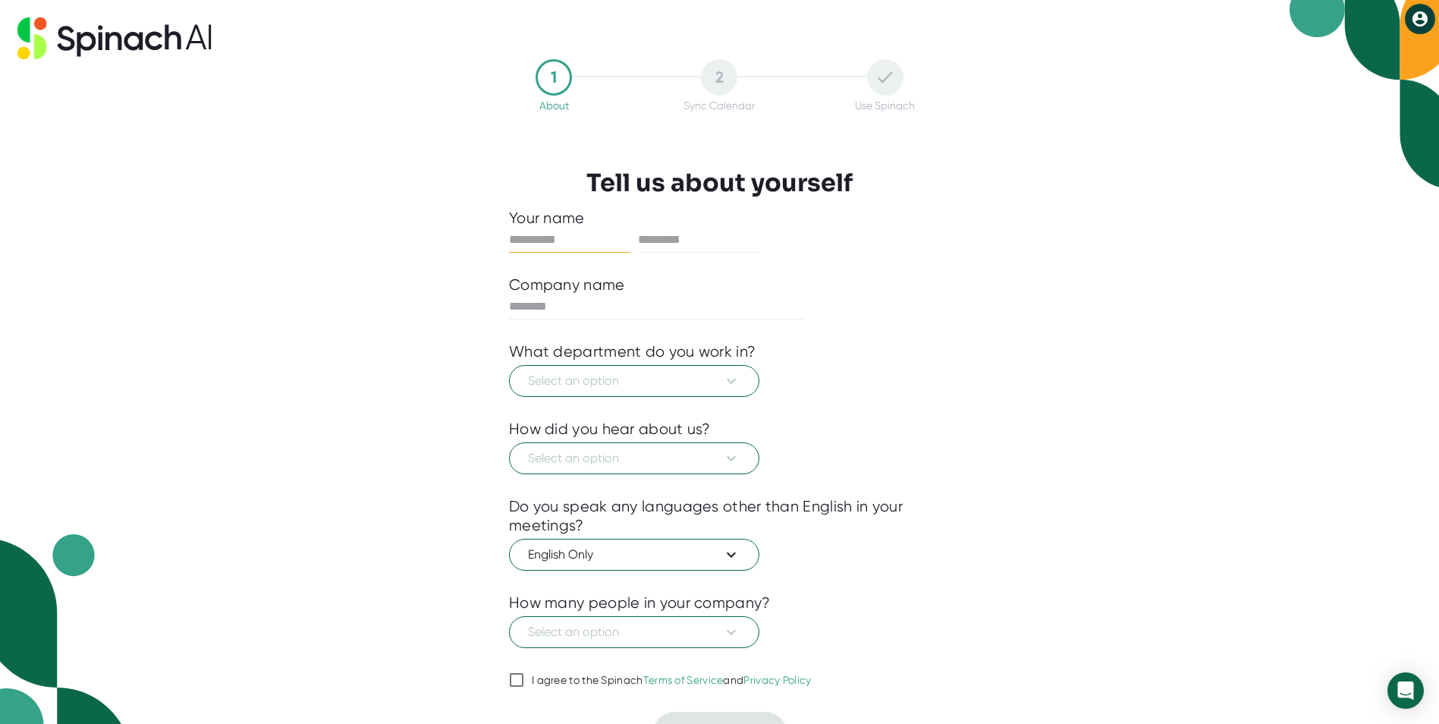
click at [546, 242] on input "text" at bounding box center [569, 240] width 121 height 24
type input "***"
click at [595, 383] on span "Select an option" at bounding box center [634, 381] width 212 height 18
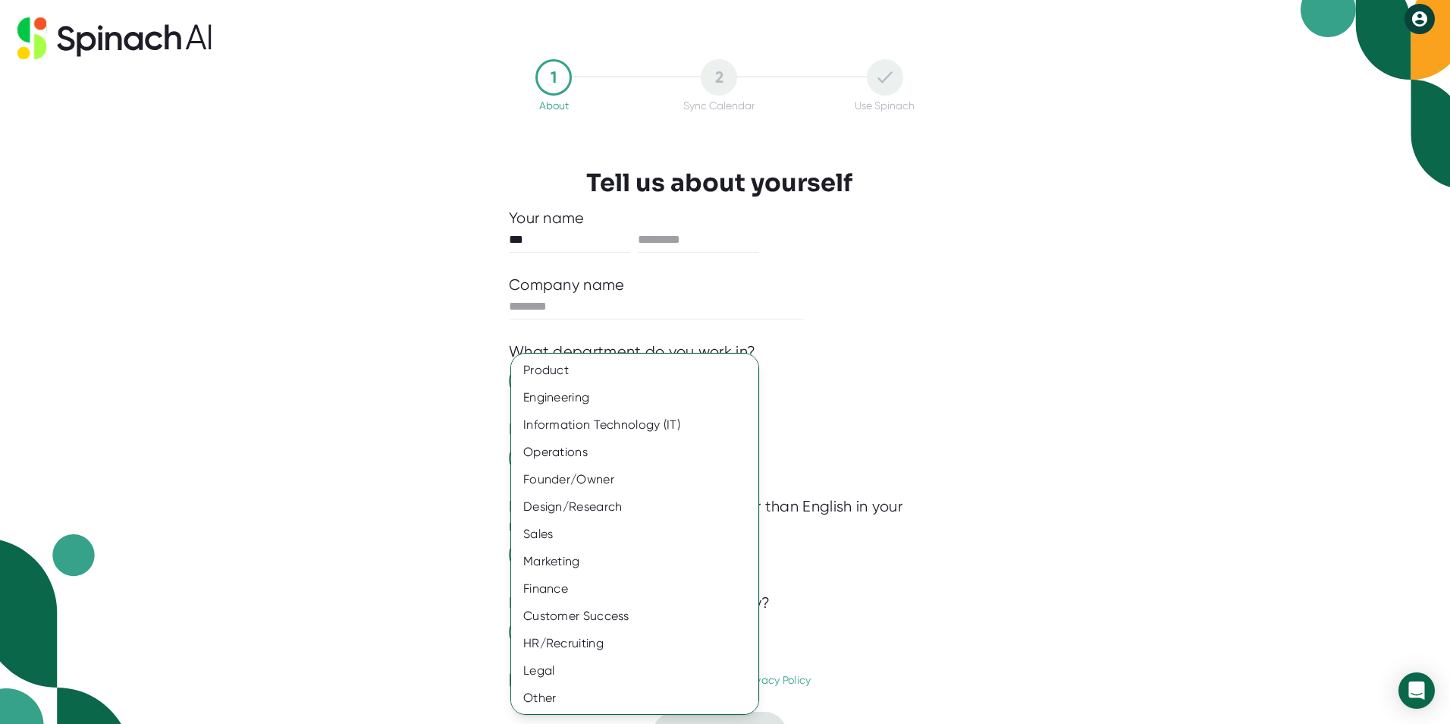
click at [835, 401] on div at bounding box center [725, 362] width 1450 height 724
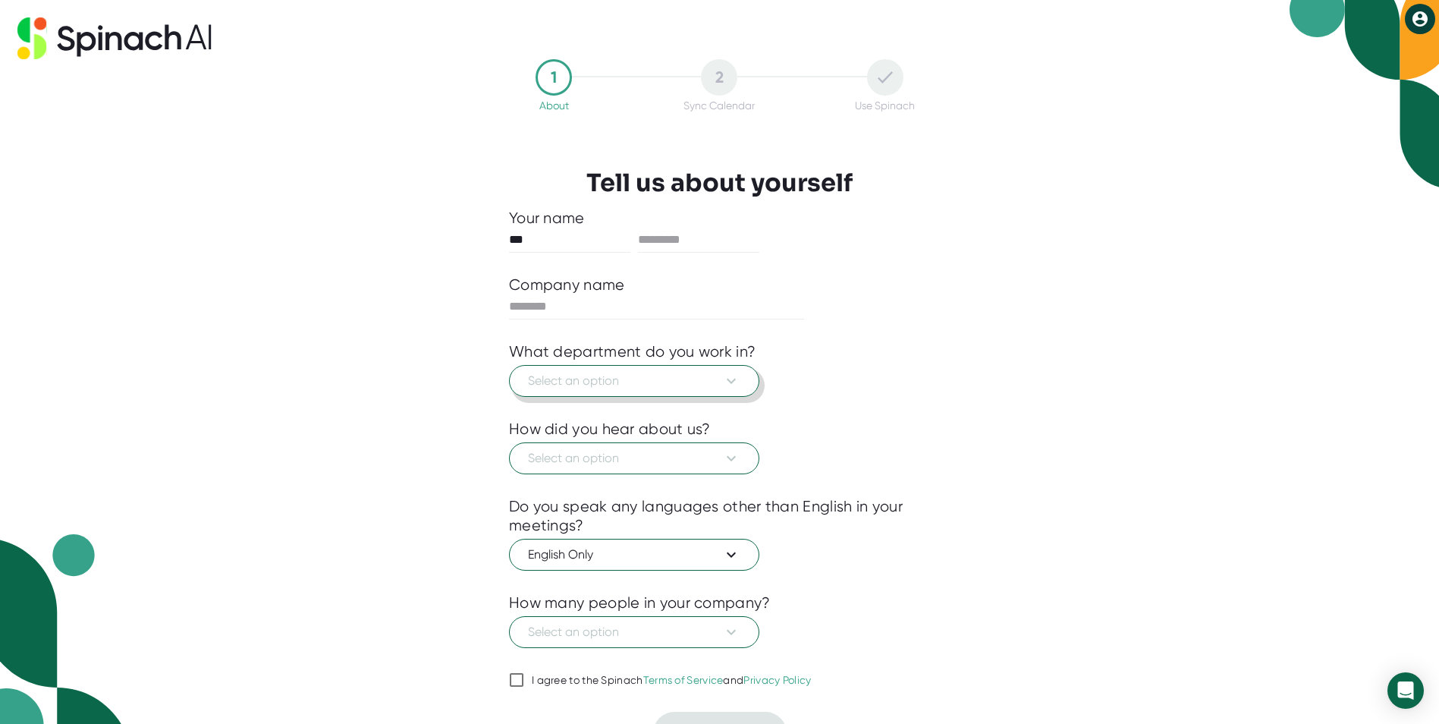
click at [737, 382] on icon at bounding box center [731, 381] width 18 height 18
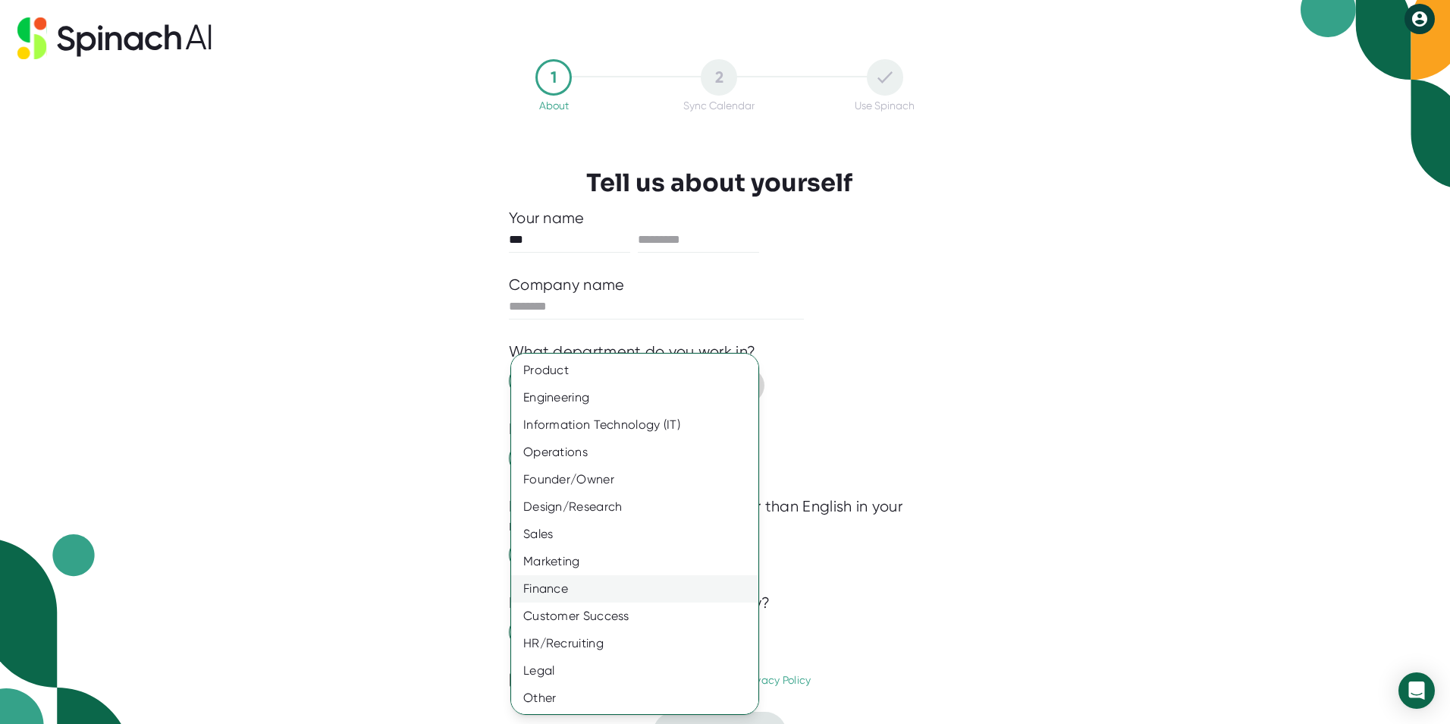
click at [539, 591] on div "Finance" at bounding box center [640, 588] width 259 height 27
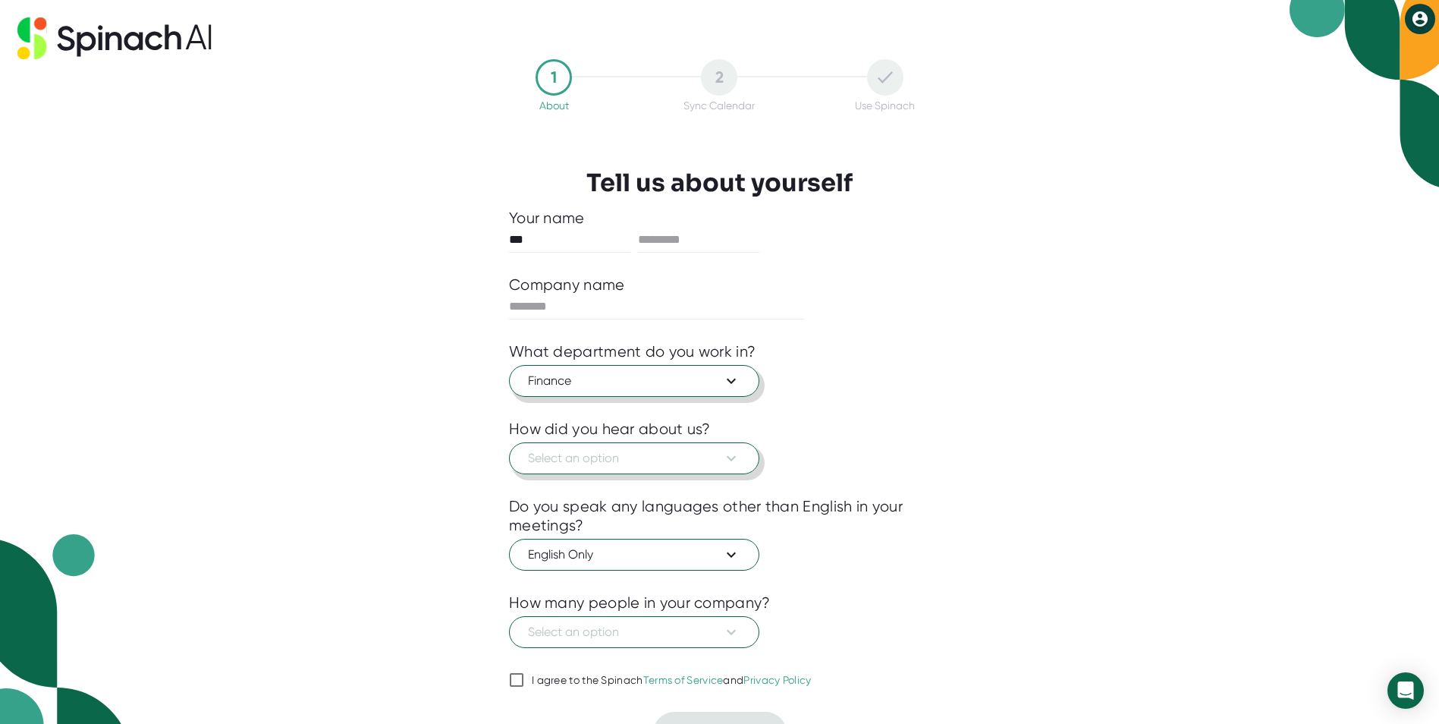
click at [617, 463] on span "Select an option" at bounding box center [634, 458] width 212 height 18
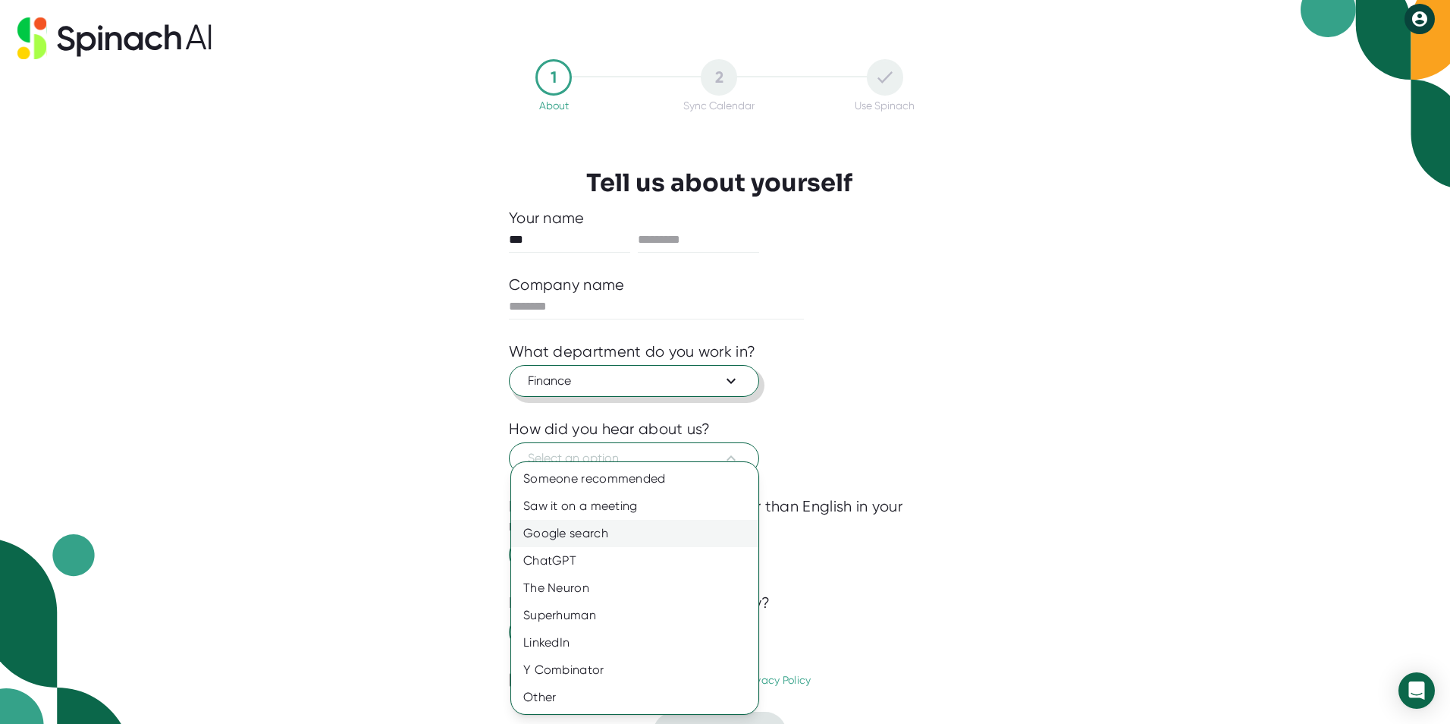
click at [606, 529] on div "Google search" at bounding box center [634, 533] width 247 height 27
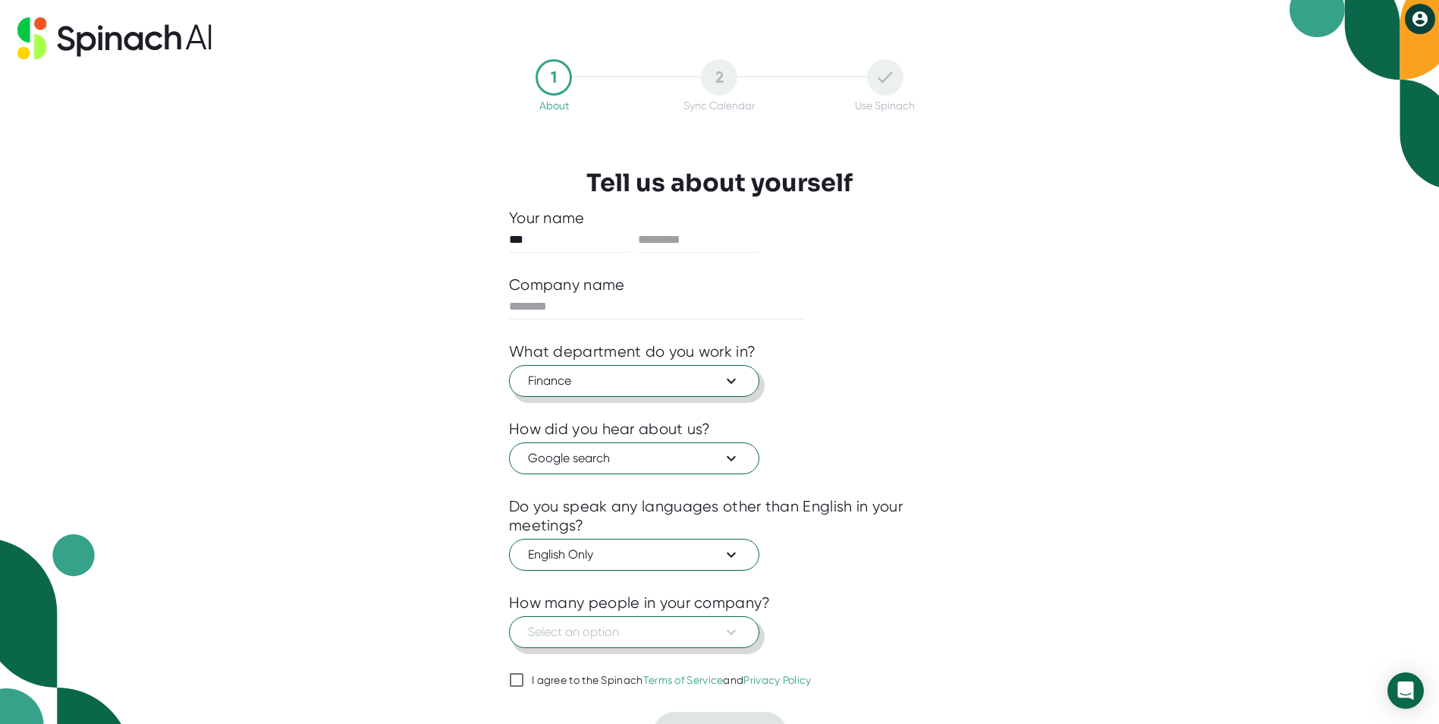
click at [599, 628] on span "Select an option" at bounding box center [634, 632] width 212 height 18
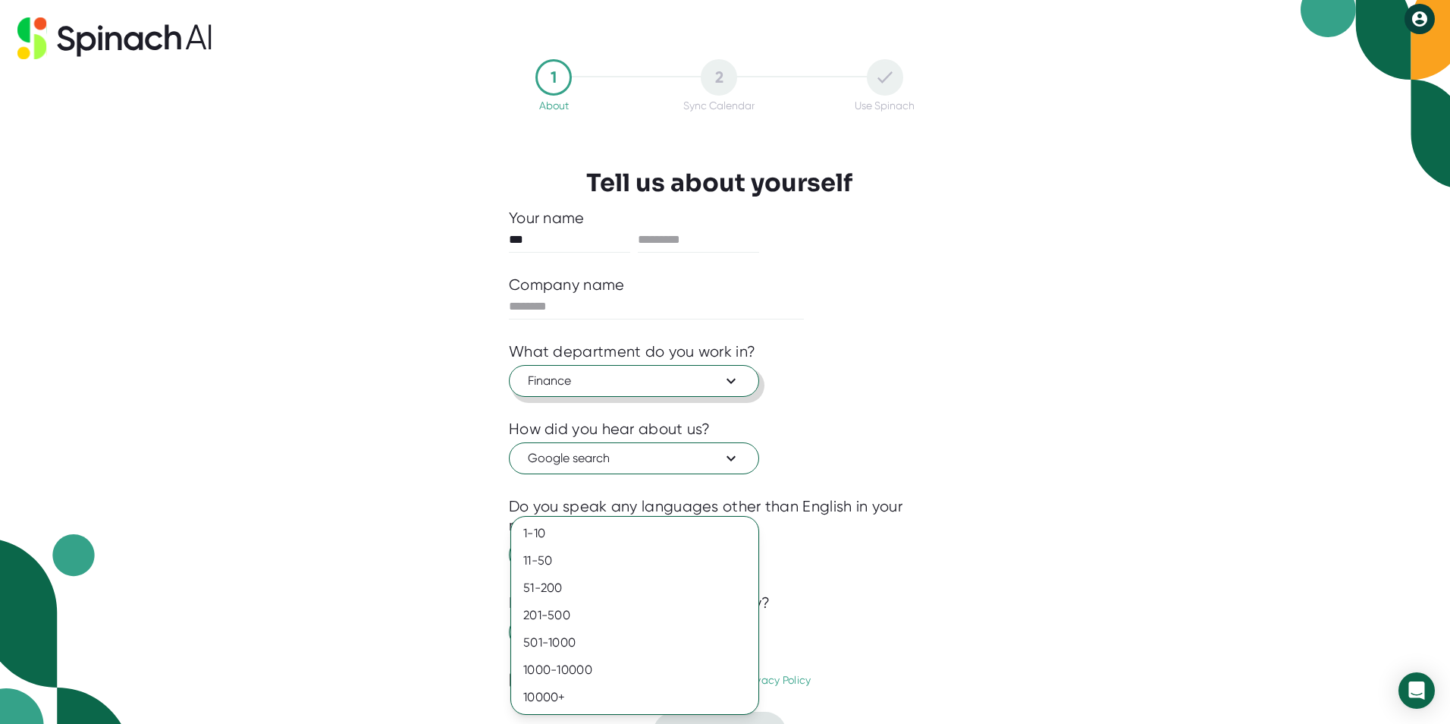
click at [930, 609] on div at bounding box center [725, 362] width 1450 height 724
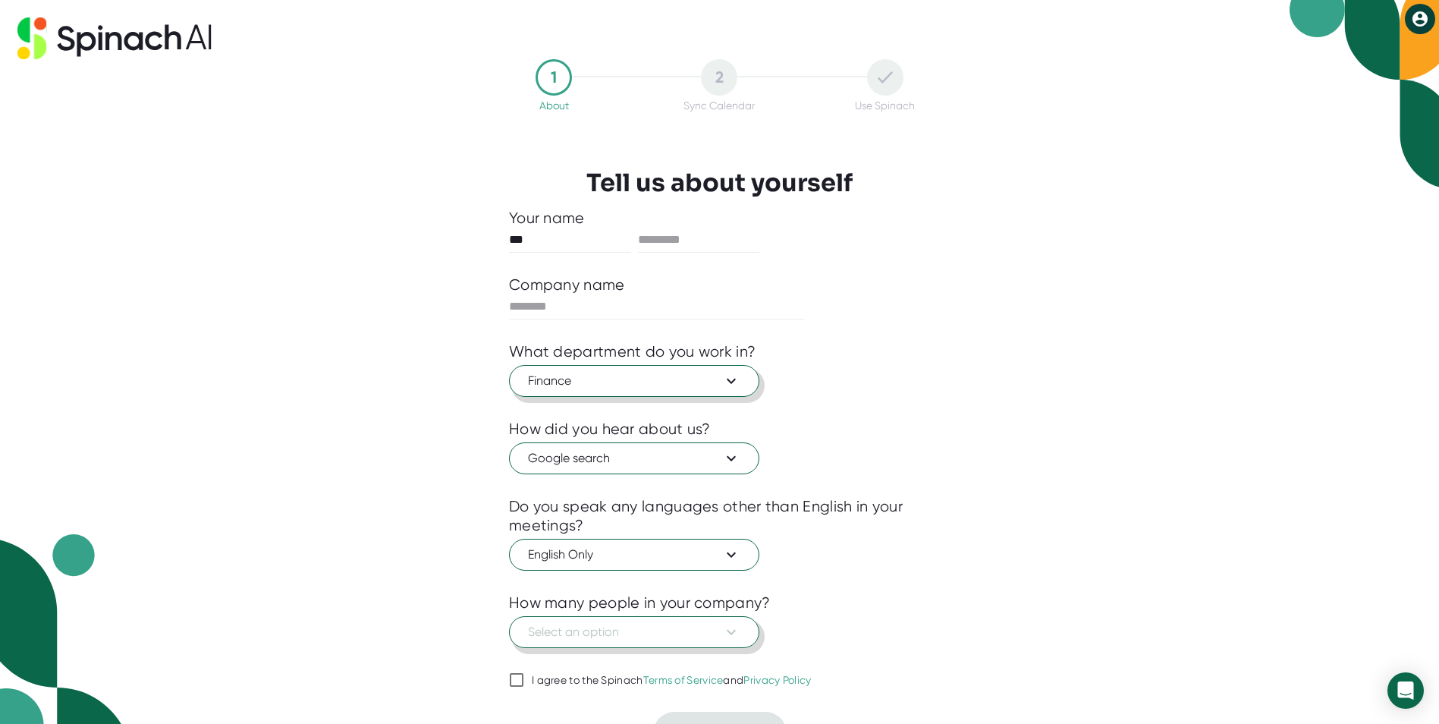
click at [655, 625] on span "Select an option" at bounding box center [634, 632] width 212 height 18
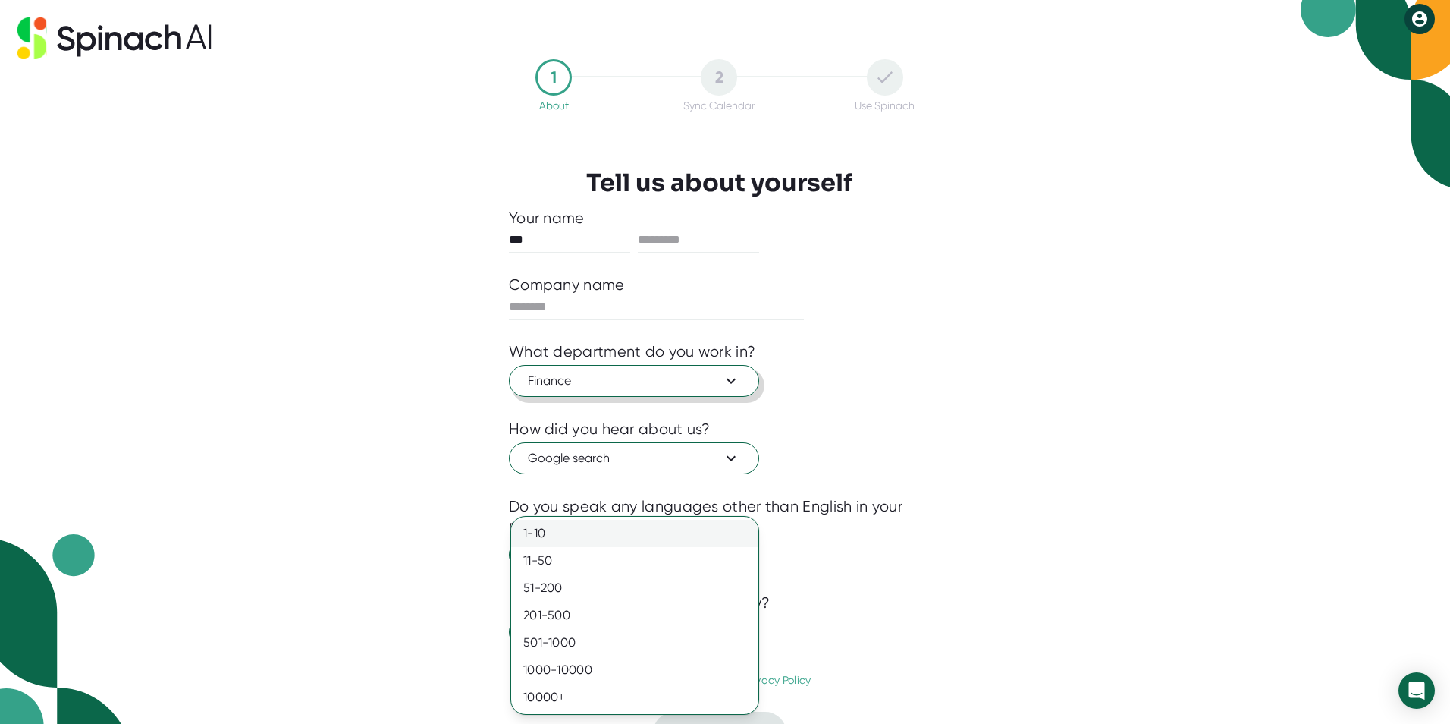
click at [578, 529] on div "1-10" at bounding box center [634, 533] width 247 height 27
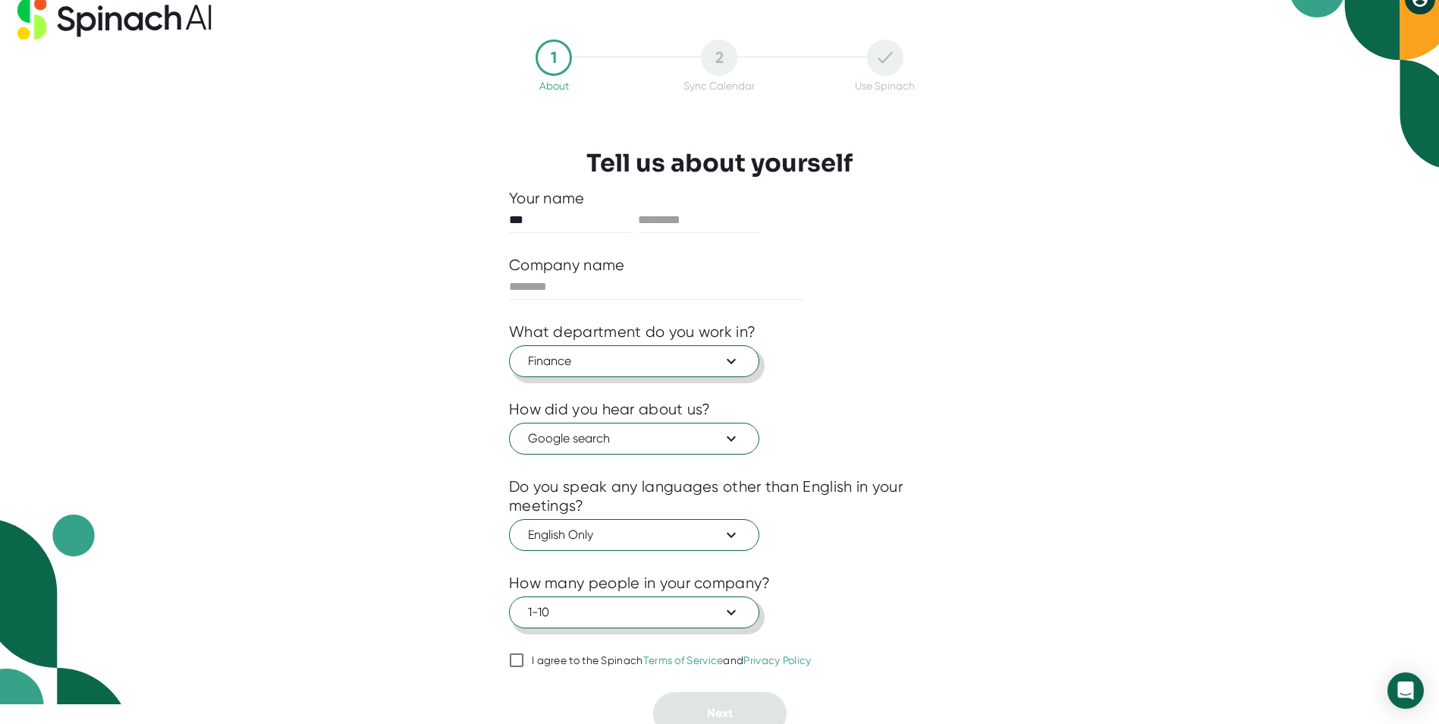
scroll to position [30, 0]
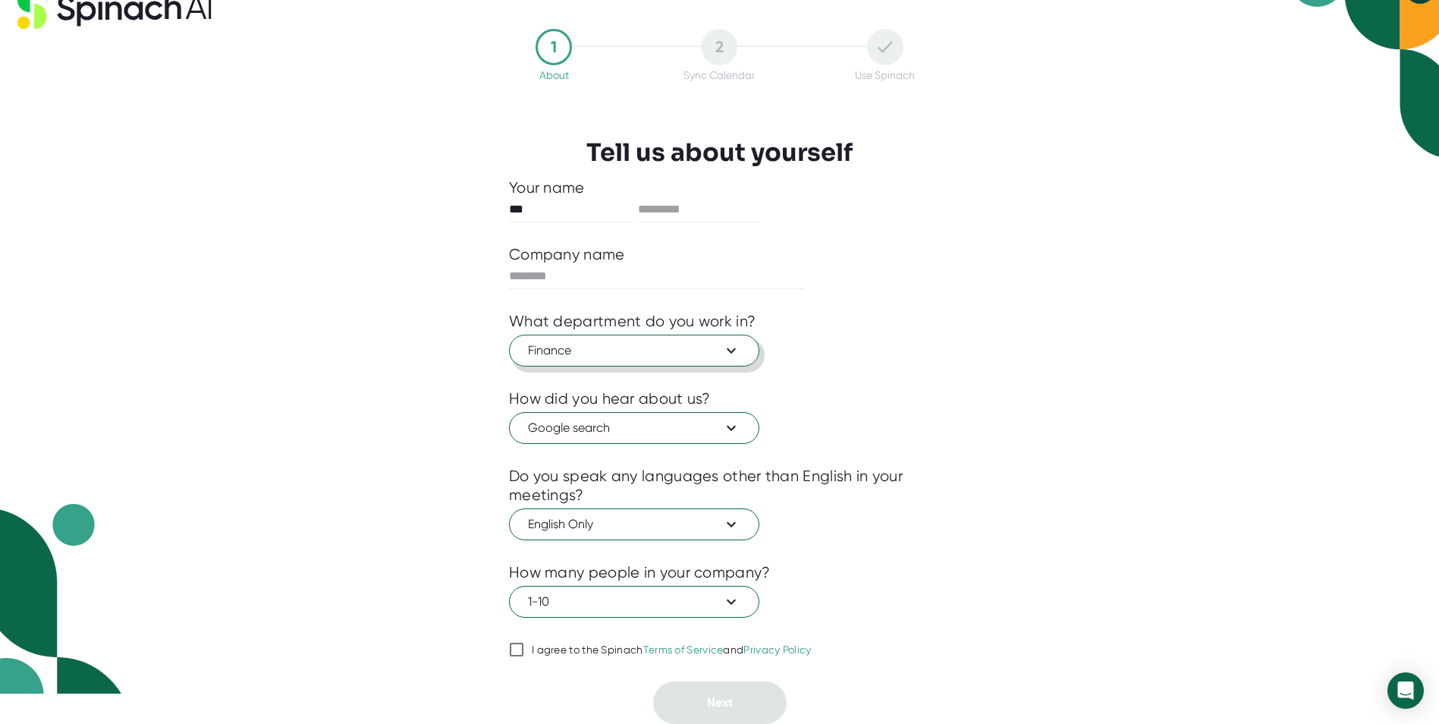
click at [514, 645] on input "I agree to the Spinach Terms of Service and Privacy Policy" at bounding box center [516, 649] width 15 height 18
checkbox input "true"
click at [692, 215] on input "text" at bounding box center [698, 209] width 121 height 24
type input "*"
click at [909, 274] on div at bounding box center [719, 276] width 421 height 25
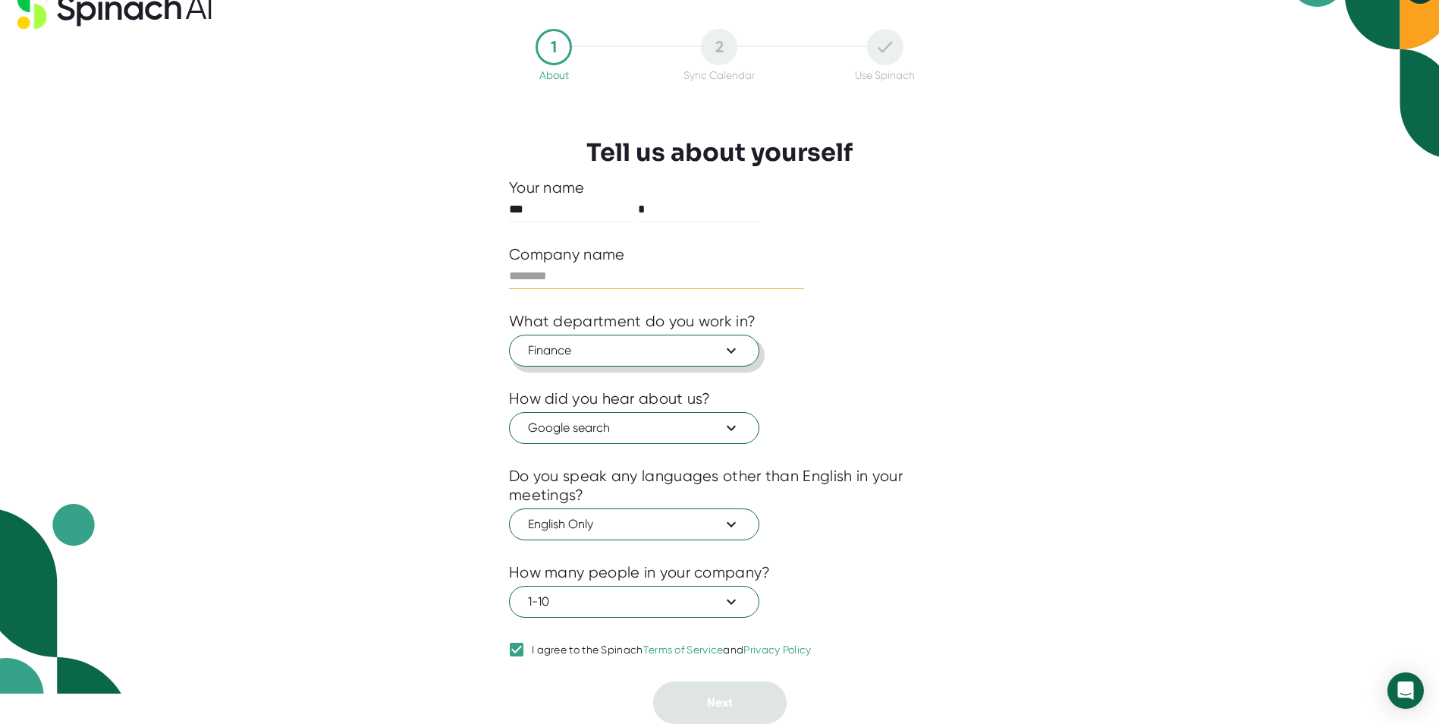
click at [543, 276] on input "text" at bounding box center [656, 276] width 295 height 24
type input "*****"
click at [902, 375] on div at bounding box center [719, 377] width 421 height 23
click at [728, 344] on icon at bounding box center [731, 350] width 18 height 18
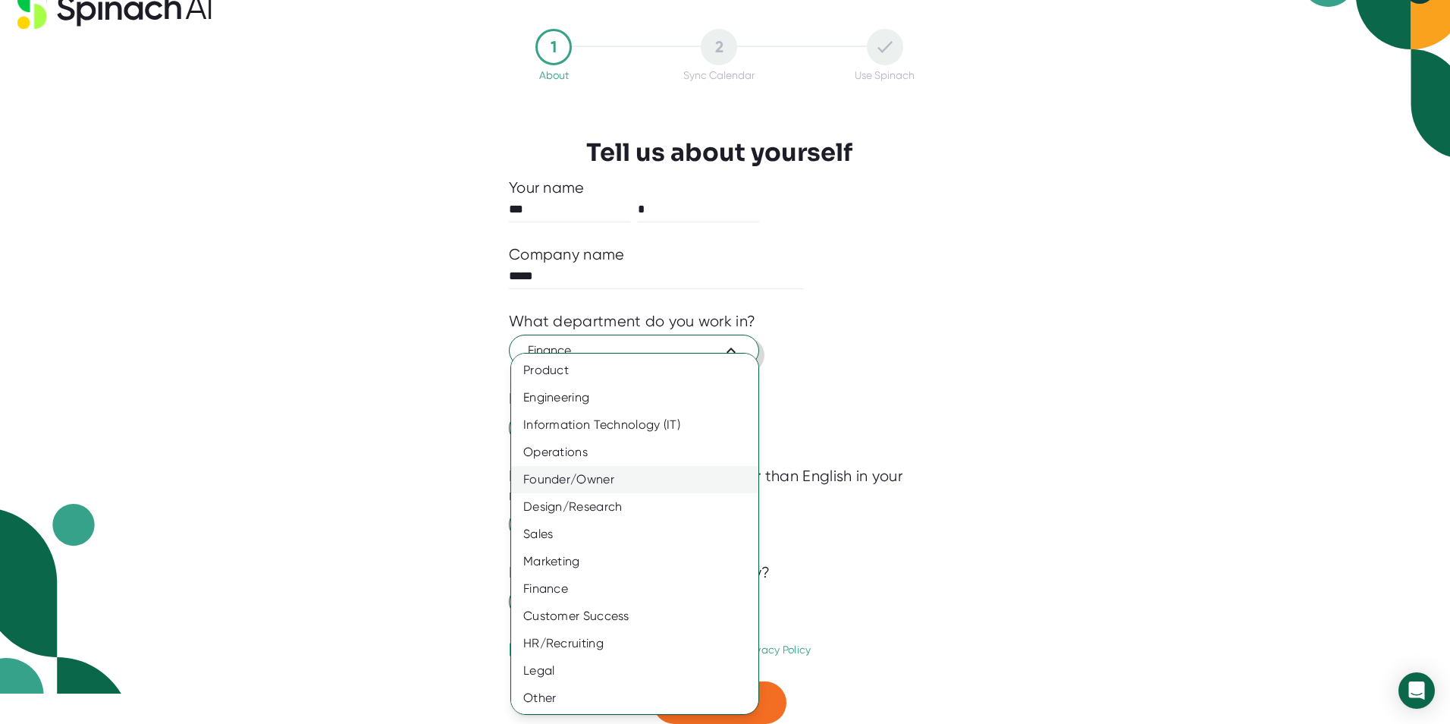
click at [620, 479] on div "Founder/Owner" at bounding box center [640, 479] width 259 height 27
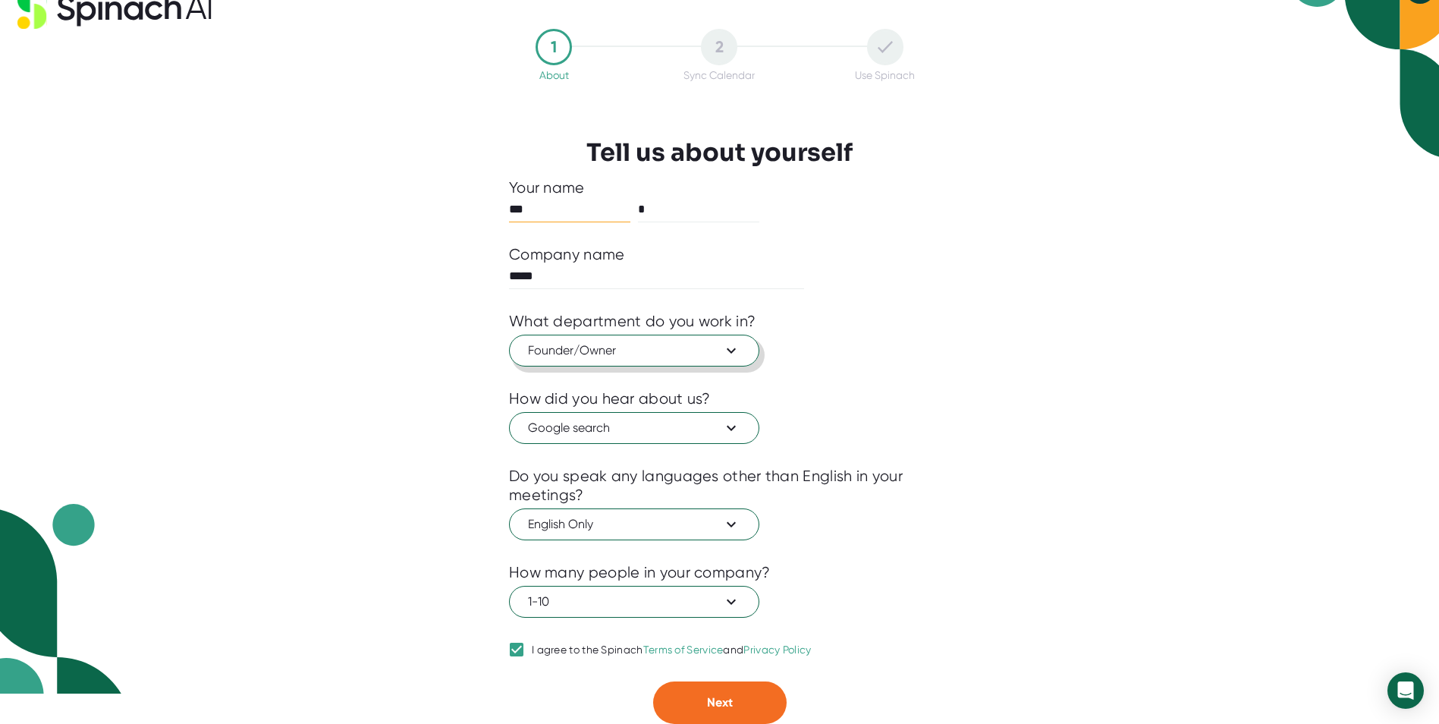
drag, startPoint x: 536, startPoint y: 209, endPoint x: 495, endPoint y: 210, distance: 40.2
click at [495, 210] on div "1 About 2 Sync Calendar Use Spinach Tell us about yourself Your name *** * Comp…" at bounding box center [719, 376] width 497 height 695
type input "*"
click at [660, 212] on input "*" at bounding box center [698, 209] width 121 height 24
type input "*****"
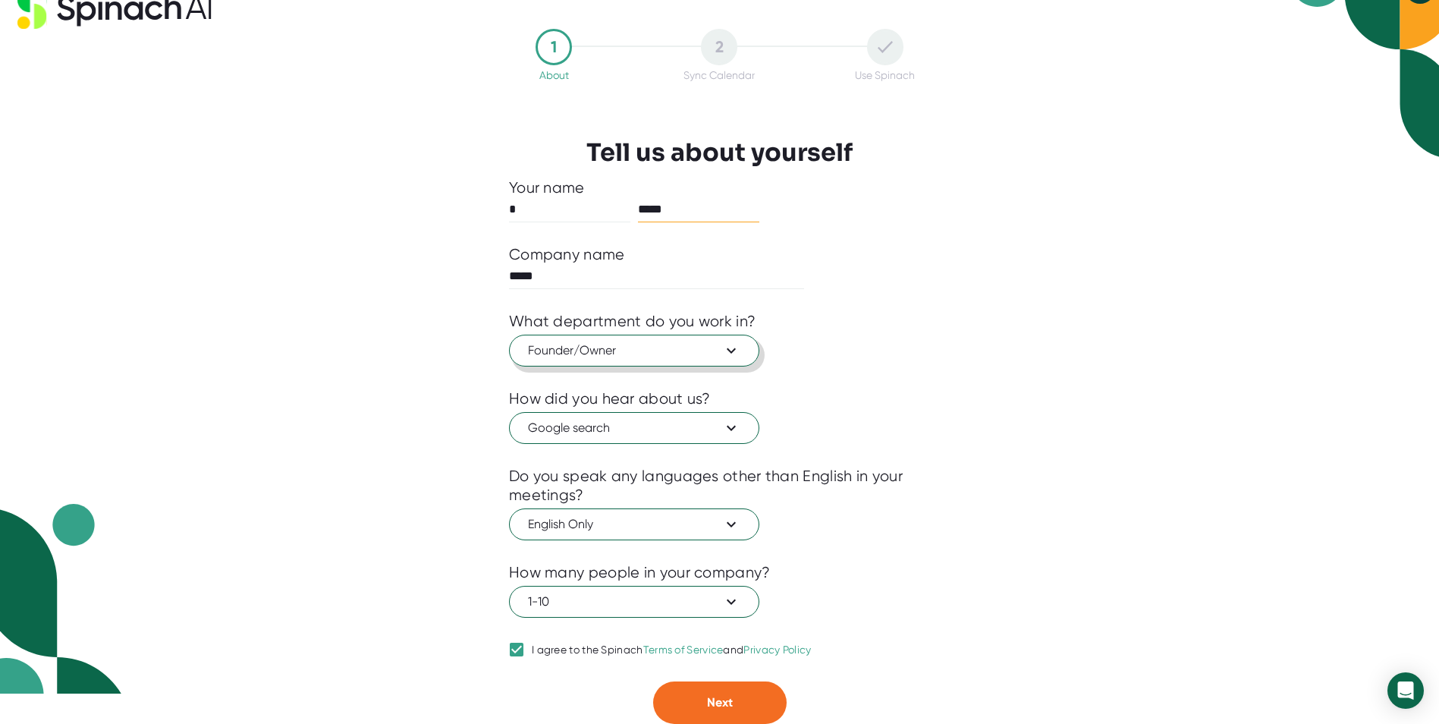
click at [1098, 349] on div "1 About 2 Sync Calendar Use Spinach Tell us about yourself Your name * ***** Co…" at bounding box center [719, 332] width 1439 height 724
click at [719, 700] on span "Next" at bounding box center [720, 702] width 26 height 14
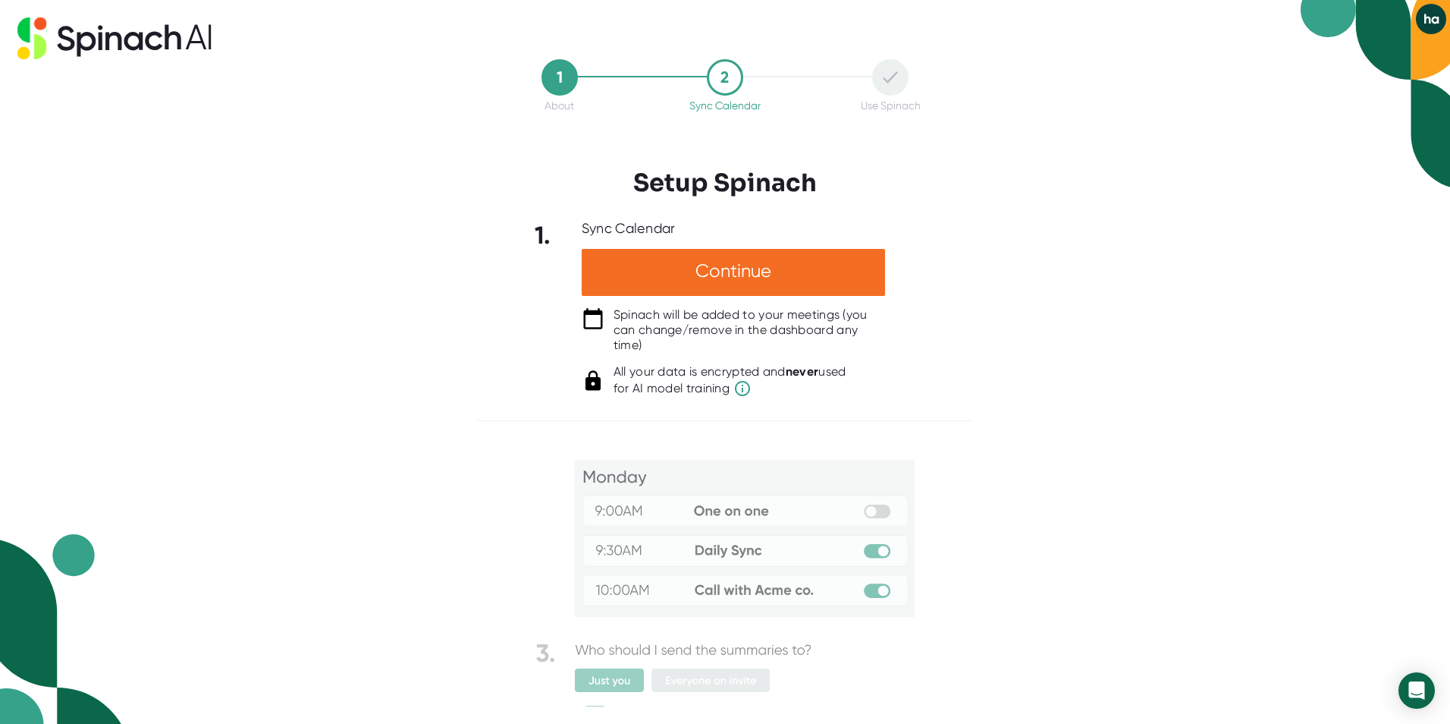
scroll to position [46, 0]
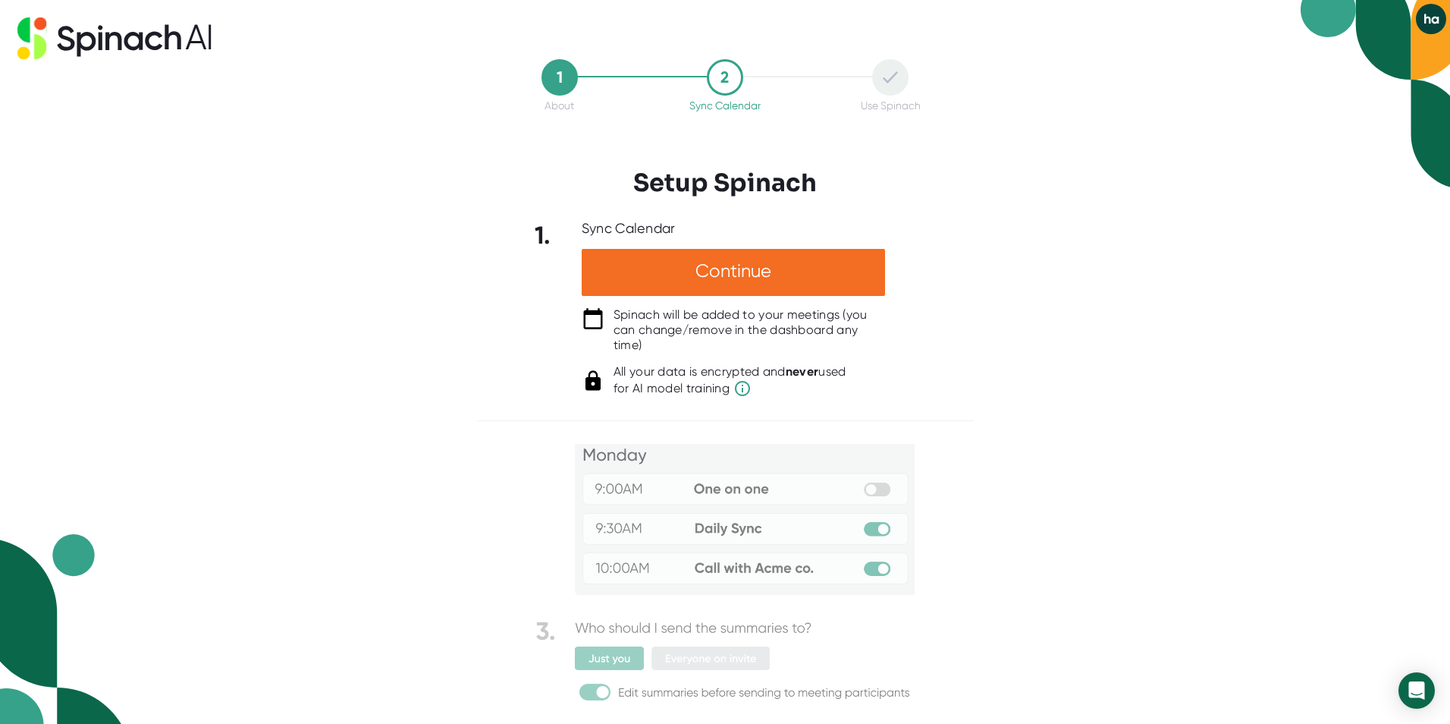
click at [938, 378] on div "1. Sync Calendar Continue Spinach will be added to your meetings (you can chang…" at bounding box center [725, 308] width 497 height 177
